Goal: Task Accomplishment & Management: Manage account settings

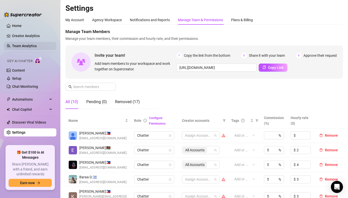
click at [19, 46] on link "Team Analytics" at bounding box center [24, 46] width 25 height 4
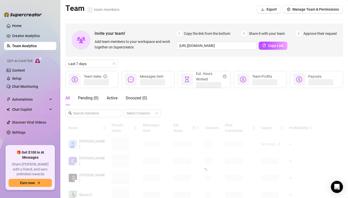
click at [307, 4] on div "Team team members Export Manage Team & Permissions" at bounding box center [204, 10] width 278 height 12
click at [304, 9] on span "Manage Team & Permissions" at bounding box center [316, 9] width 47 height 4
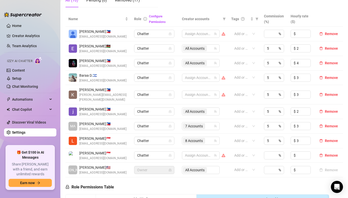
scroll to position [104, 0]
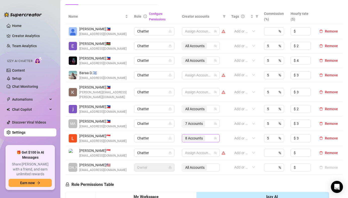
click at [196, 135] on span "8 Accounts" at bounding box center [194, 138] width 18 height 6
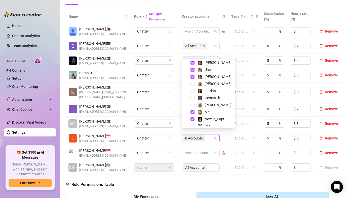
scroll to position [48, 0]
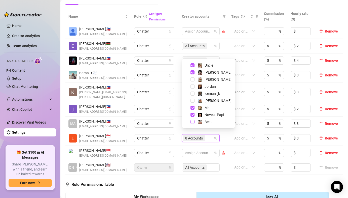
click at [194, 121] on span "Select tree node" at bounding box center [193, 122] width 4 height 4
click at [177, 119] on td "Chatter" at bounding box center [155, 123] width 48 height 15
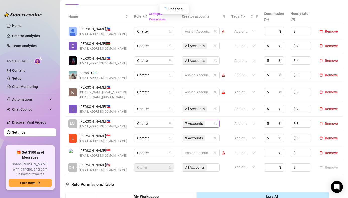
click at [186, 121] on span "7 Accounts" at bounding box center [194, 124] width 18 height 6
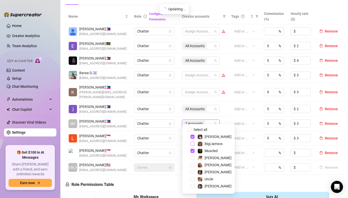
click at [193, 143] on span "Select tree node" at bounding box center [193, 144] width 4 height 4
click at [177, 96] on td "Chatter" at bounding box center [155, 91] width 48 height 19
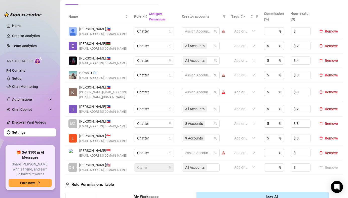
click at [0, 46] on aside "Home Creator Analytics Team Analytics Izzy AI Chatter Content Setup Chat Monito…" at bounding box center [30, 99] width 60 height 198
